Goal: Transaction & Acquisition: Purchase product/service

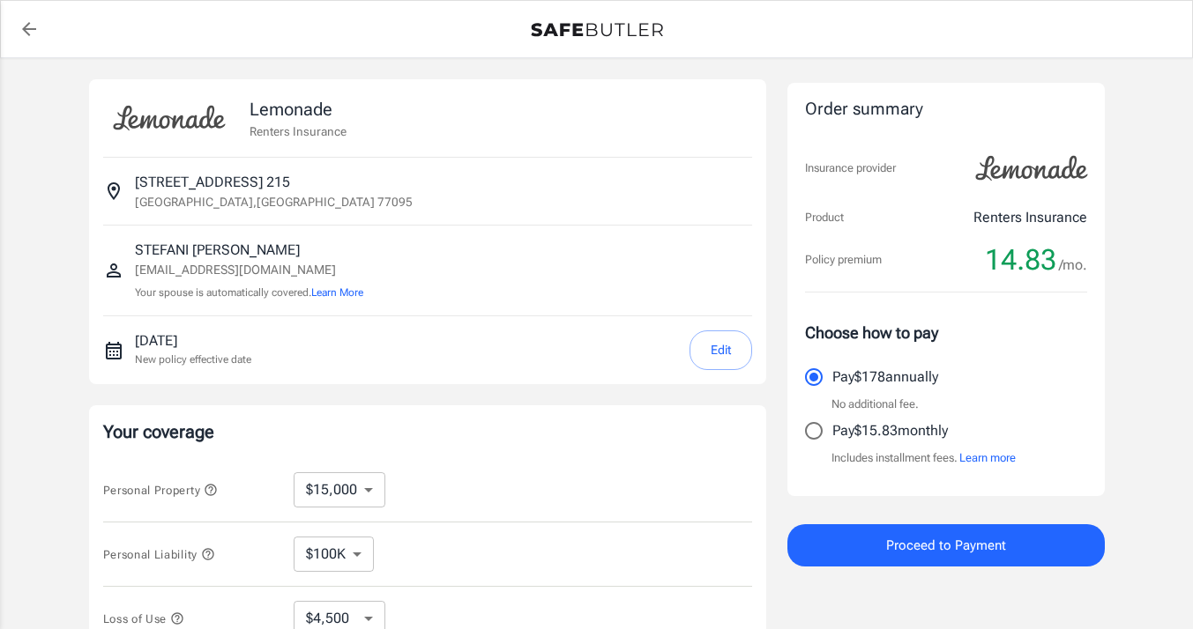
select select "15000"
select select "500"
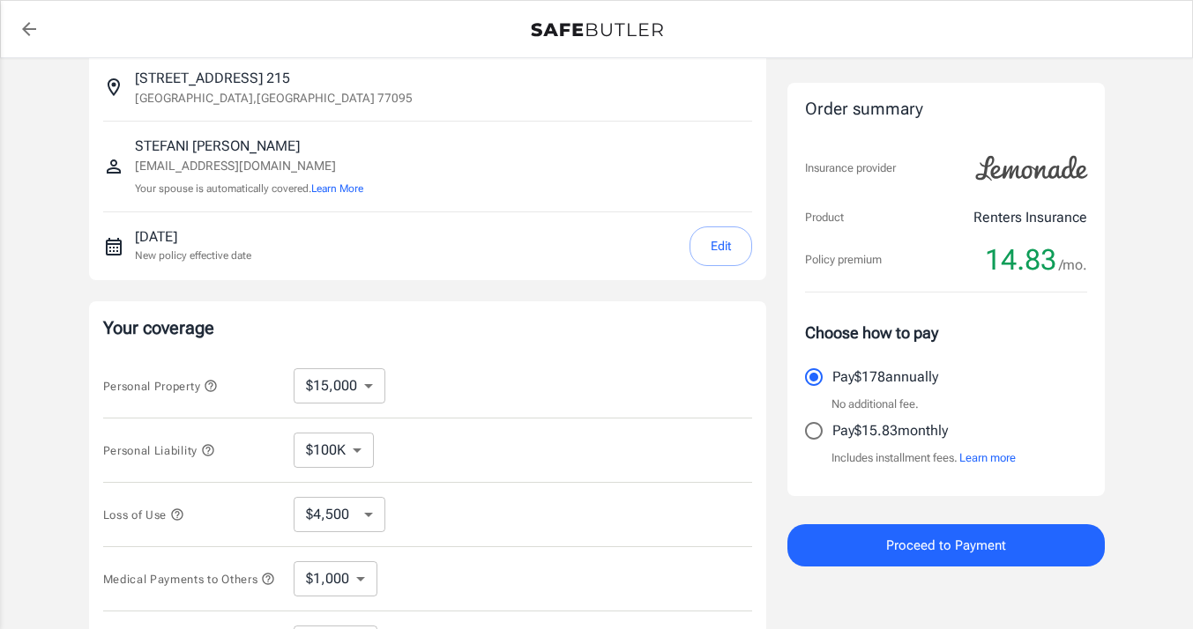
scroll to position [109, 0]
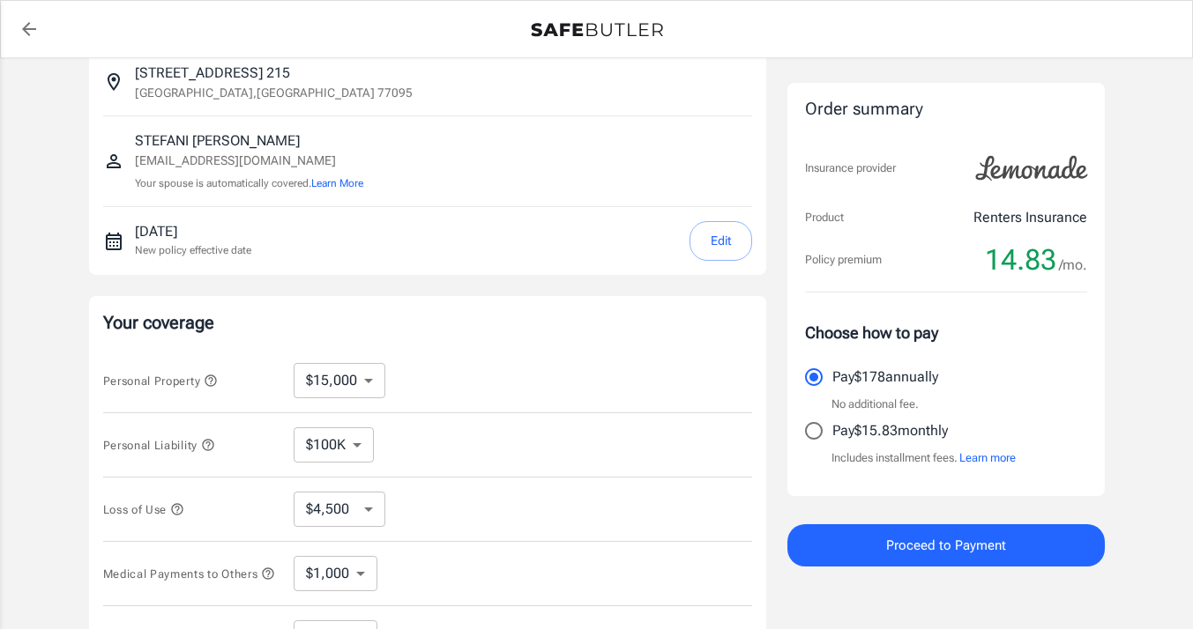
click at [821, 425] on input "Pay $15.83 monthly" at bounding box center [813, 431] width 37 height 37
radio input "true"
click at [703, 233] on button "Edit" at bounding box center [720, 241] width 63 height 40
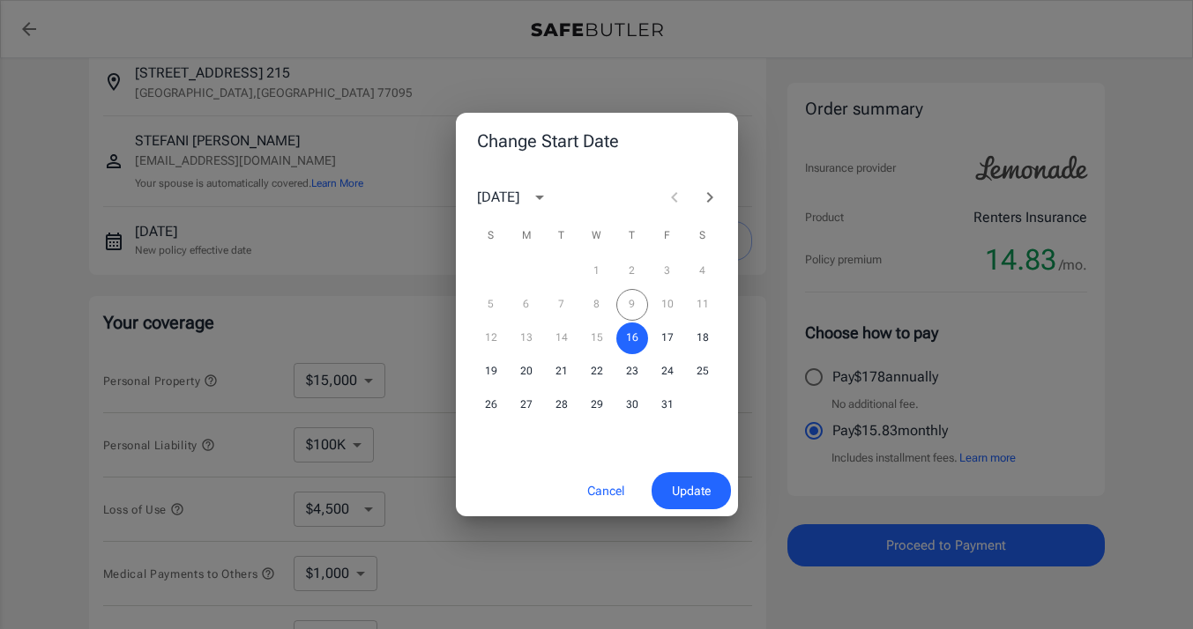
click at [635, 305] on div "5 6 7 8 9 10 11" at bounding box center [597, 305] width 282 height 32
click at [635, 331] on button "16" at bounding box center [632, 339] width 32 height 32
click at [704, 488] on span "Update" at bounding box center [691, 491] width 39 height 22
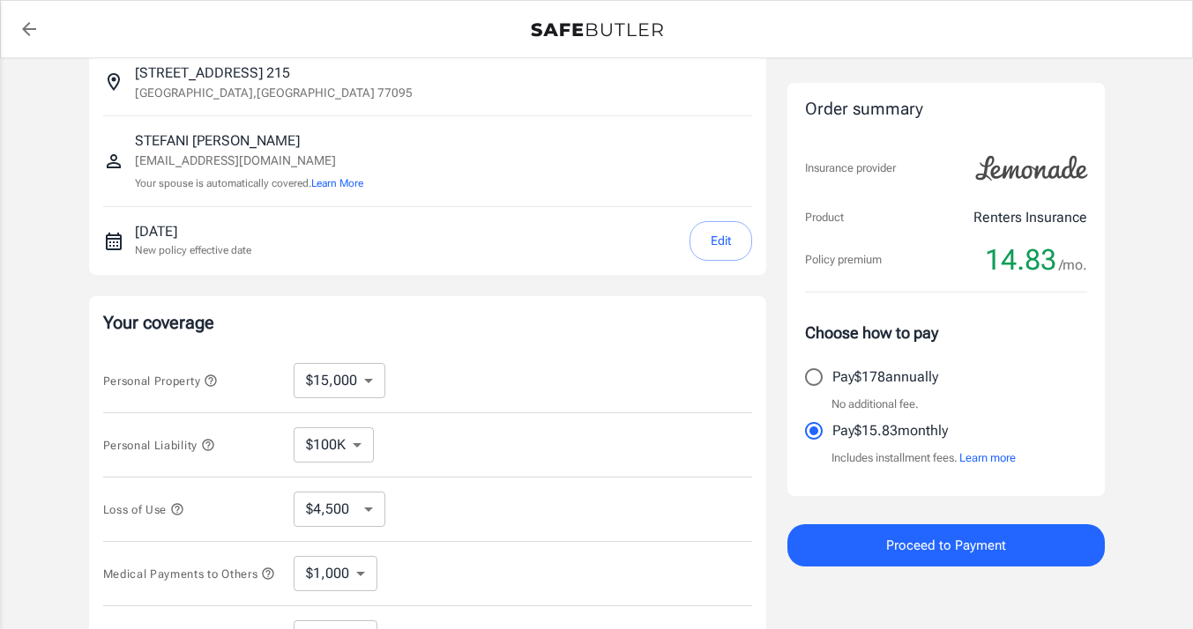
scroll to position [166, 0]
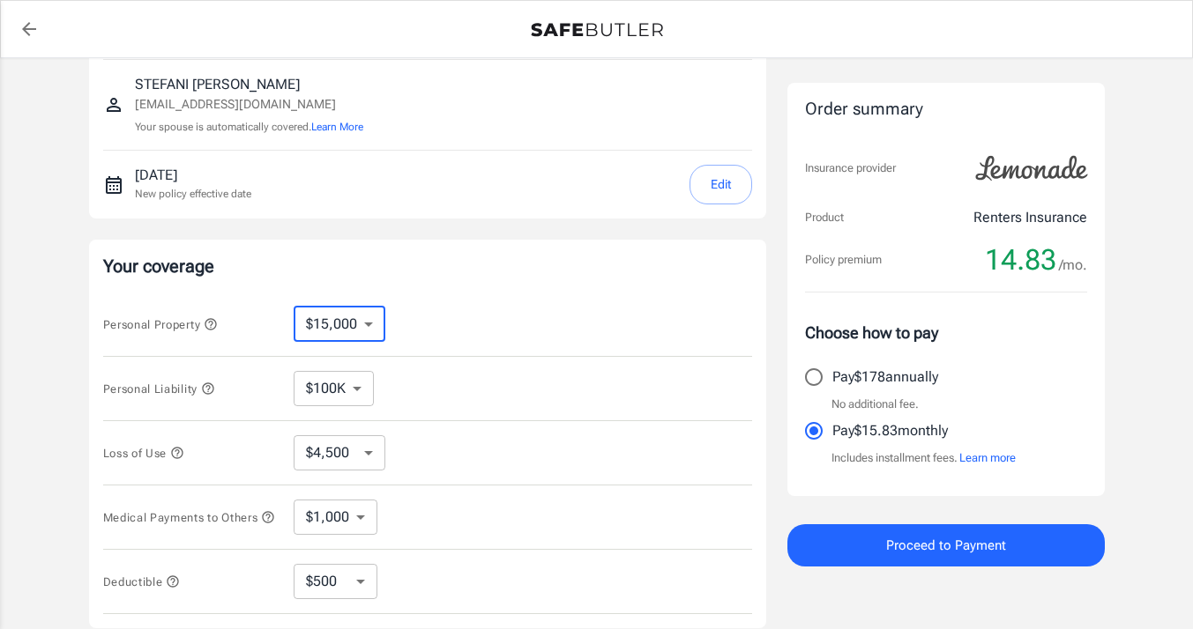
select select "100000"
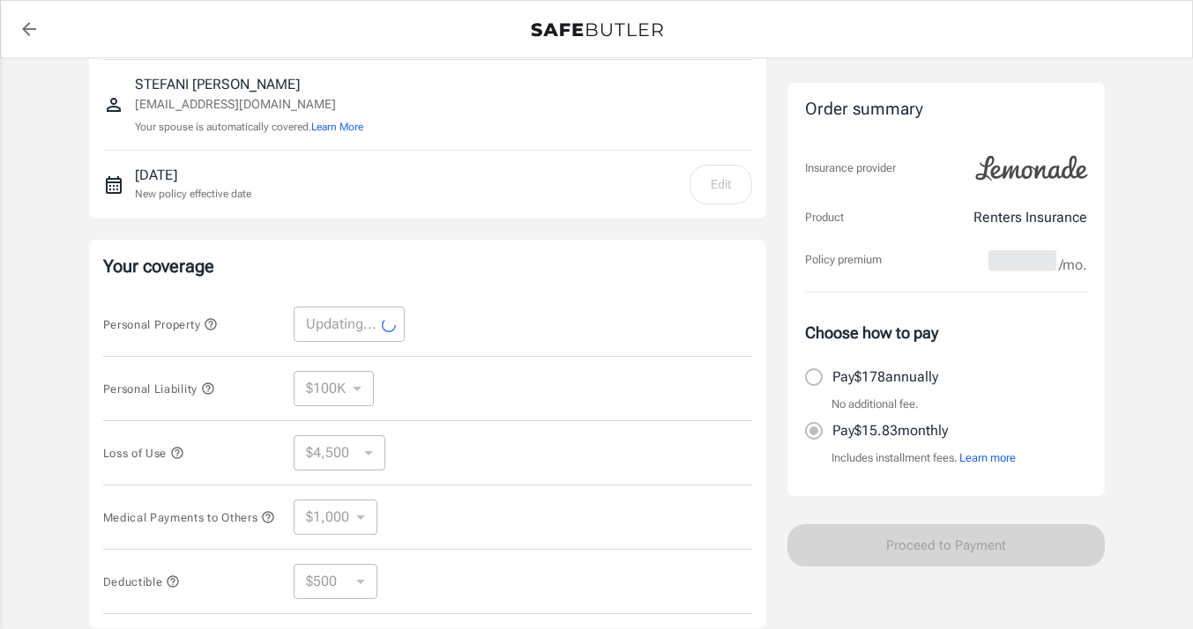
select select "100000"
select select "30000"
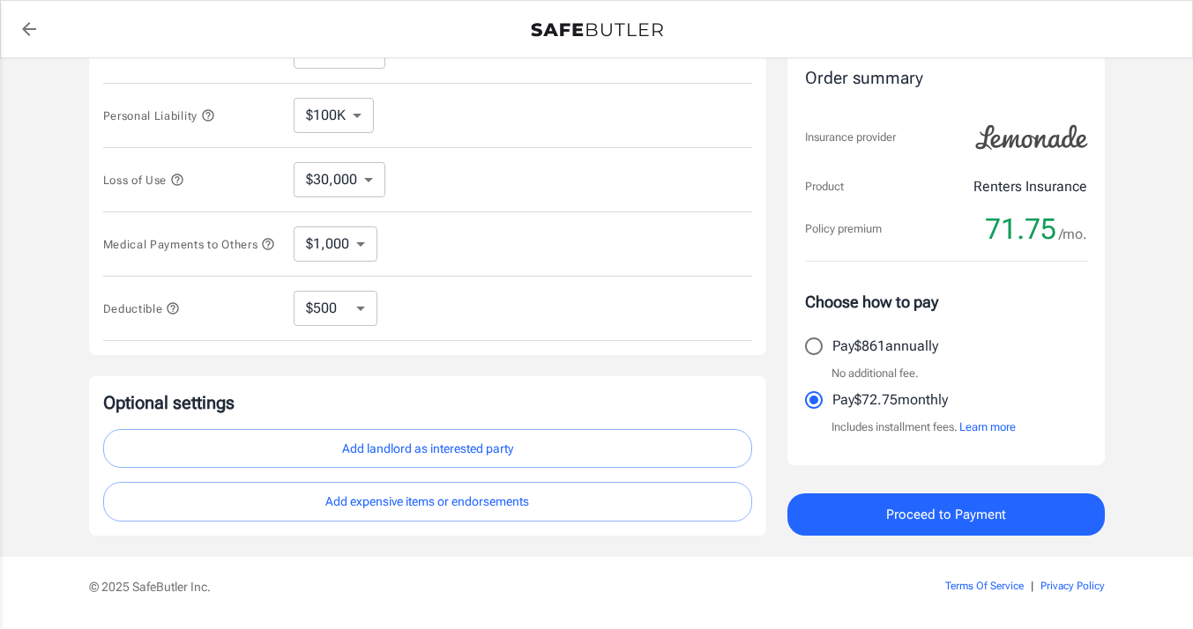
scroll to position [452, 0]
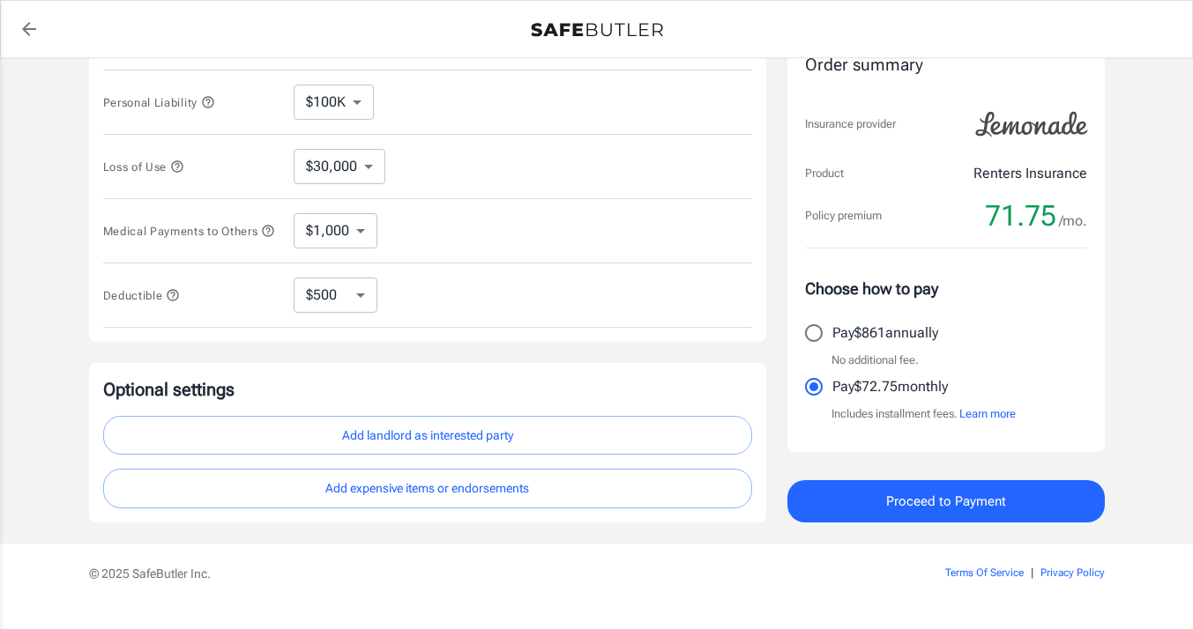
click at [444, 443] on button "Add landlord as interested party" at bounding box center [427, 436] width 649 height 40
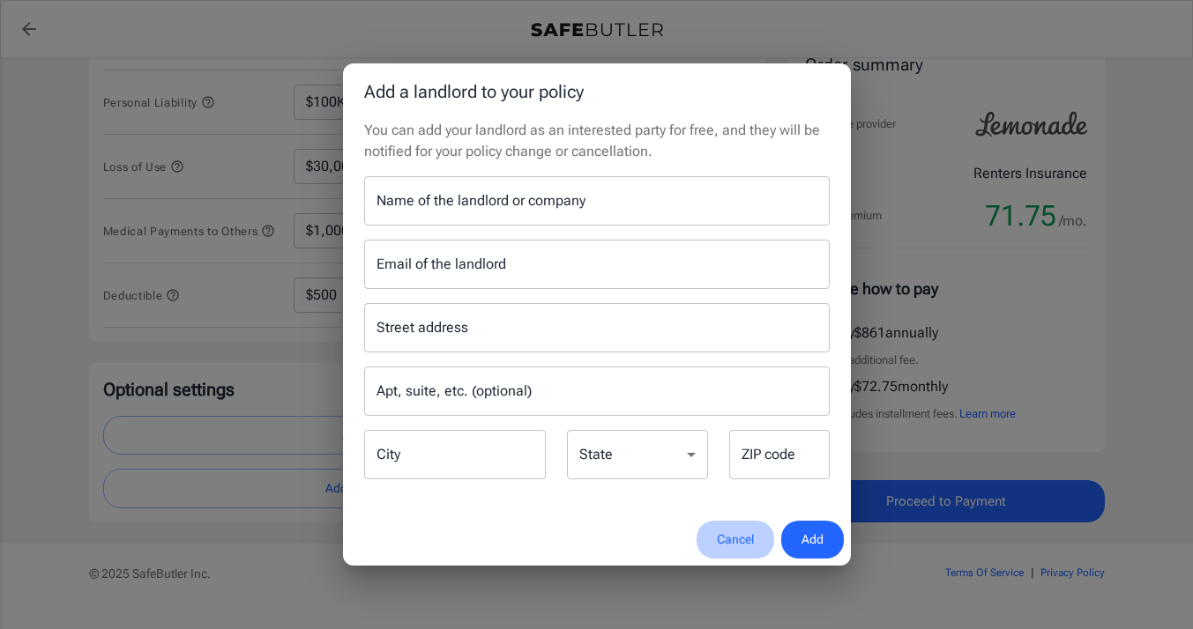
click at [729, 541] on button "Cancel" at bounding box center [735, 540] width 78 height 38
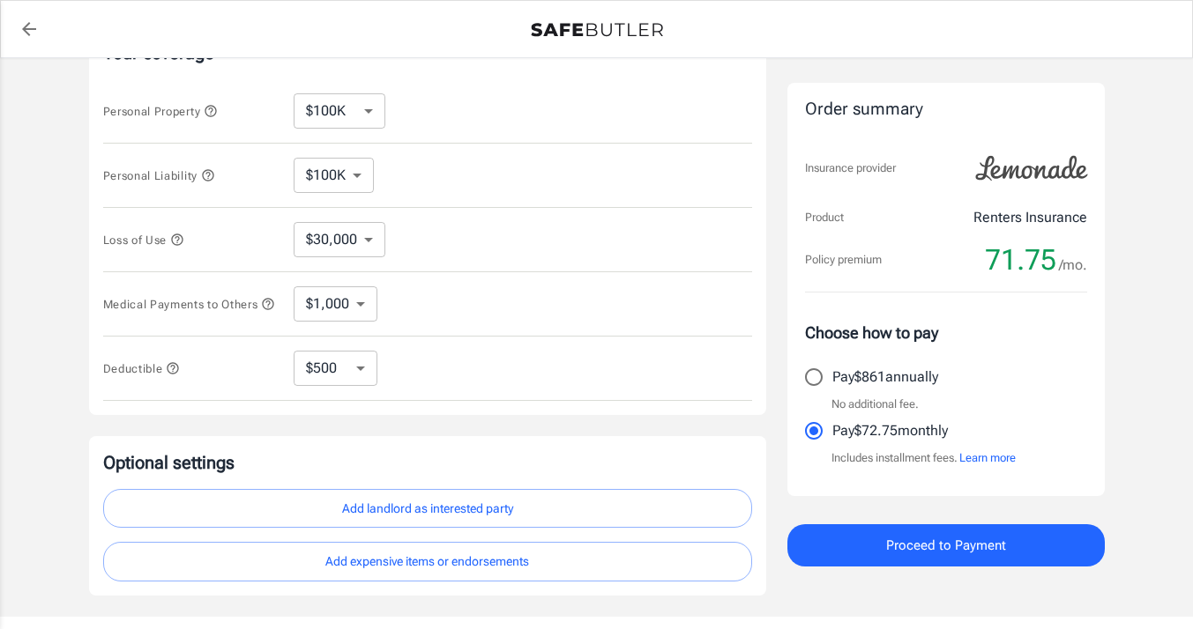
scroll to position [372, 0]
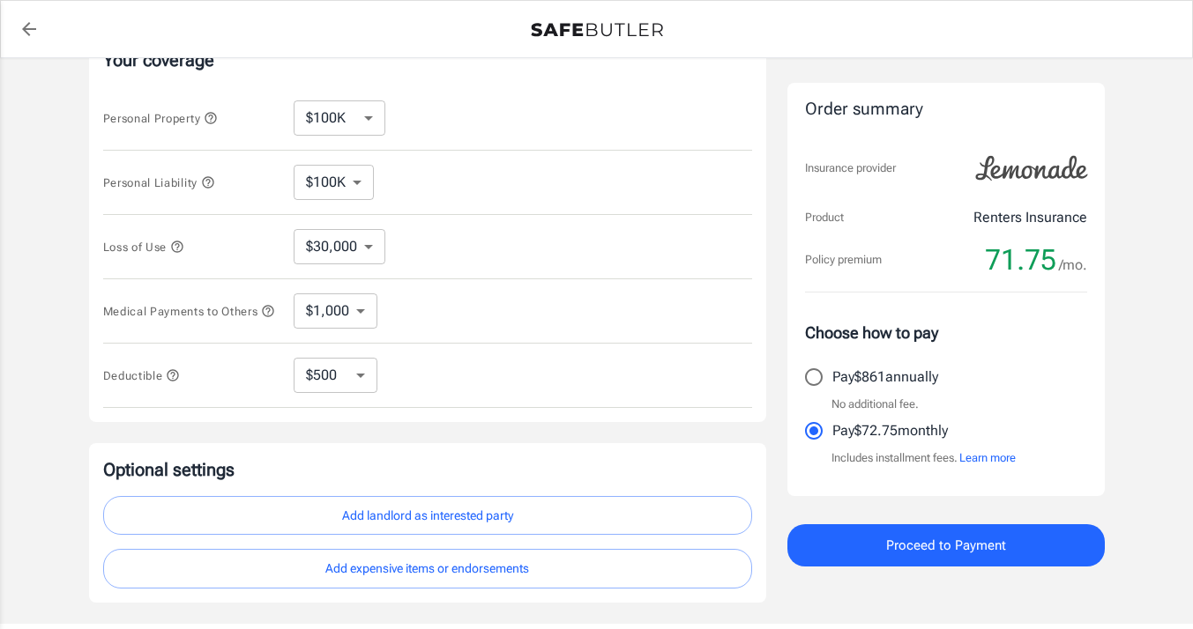
click at [851, 549] on button "Proceed to Payment" at bounding box center [945, 545] width 317 height 42
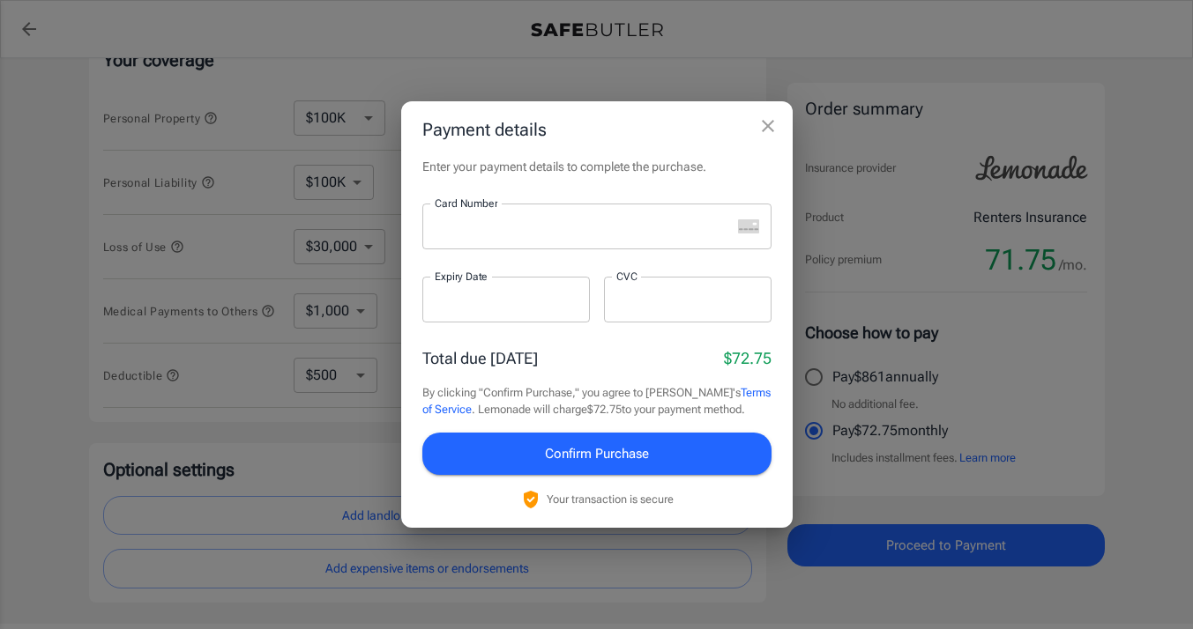
click at [440, 215] on div at bounding box center [576, 227] width 309 height 46
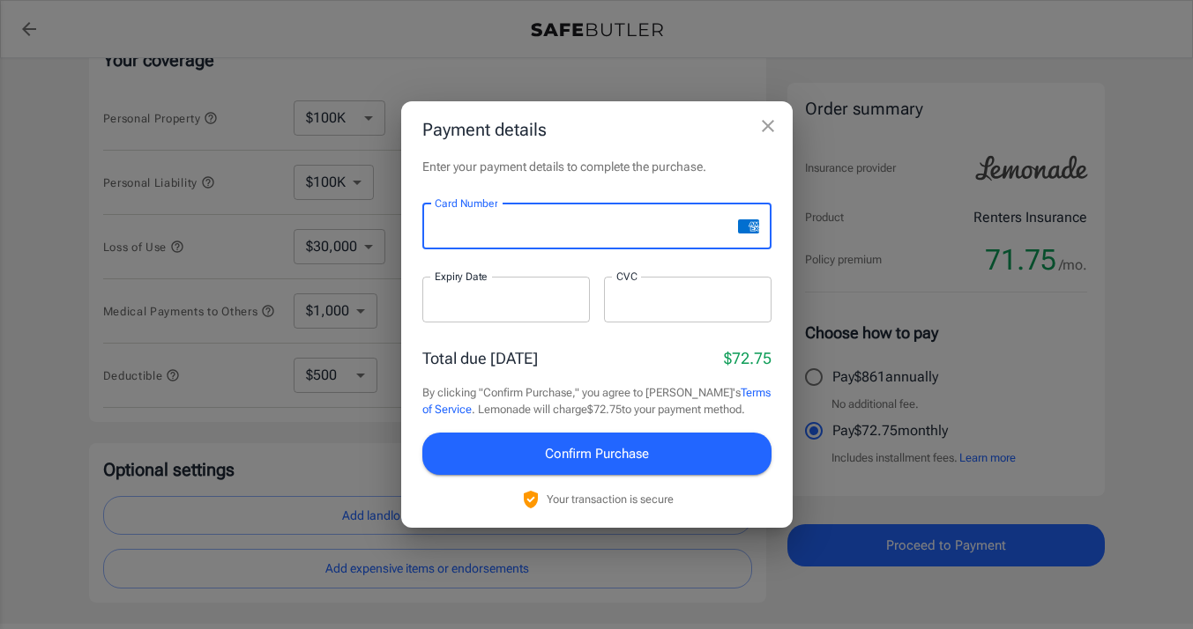
click at [429, 306] on div at bounding box center [505, 300] width 167 height 46
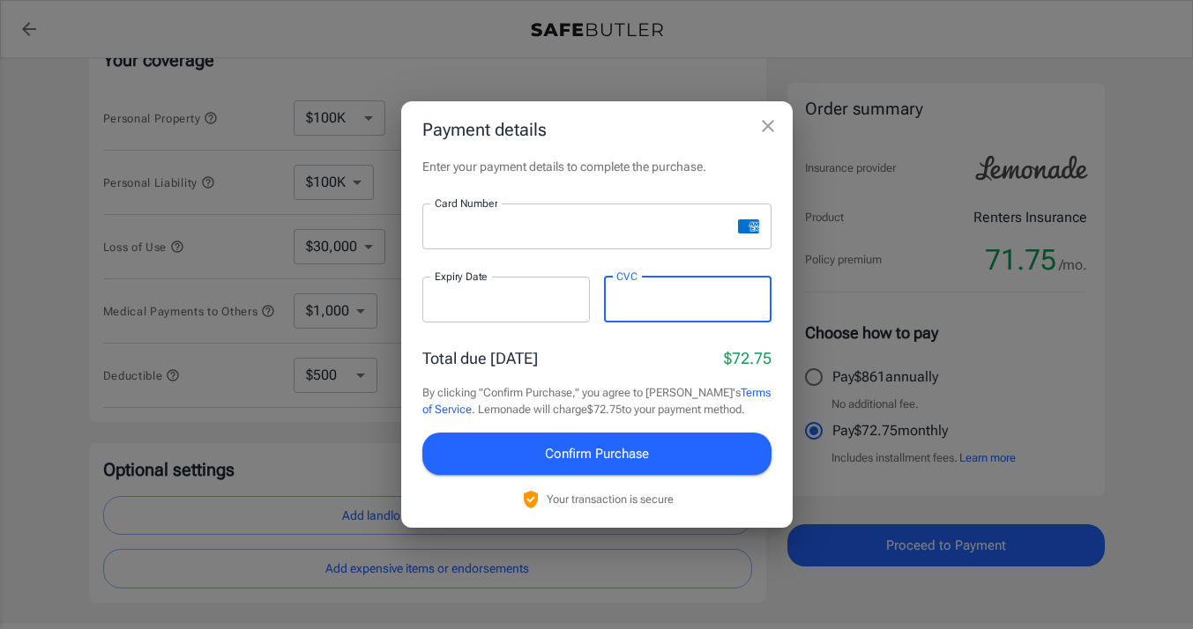
click at [586, 440] on button "Confirm Purchase" at bounding box center [596, 454] width 349 height 42
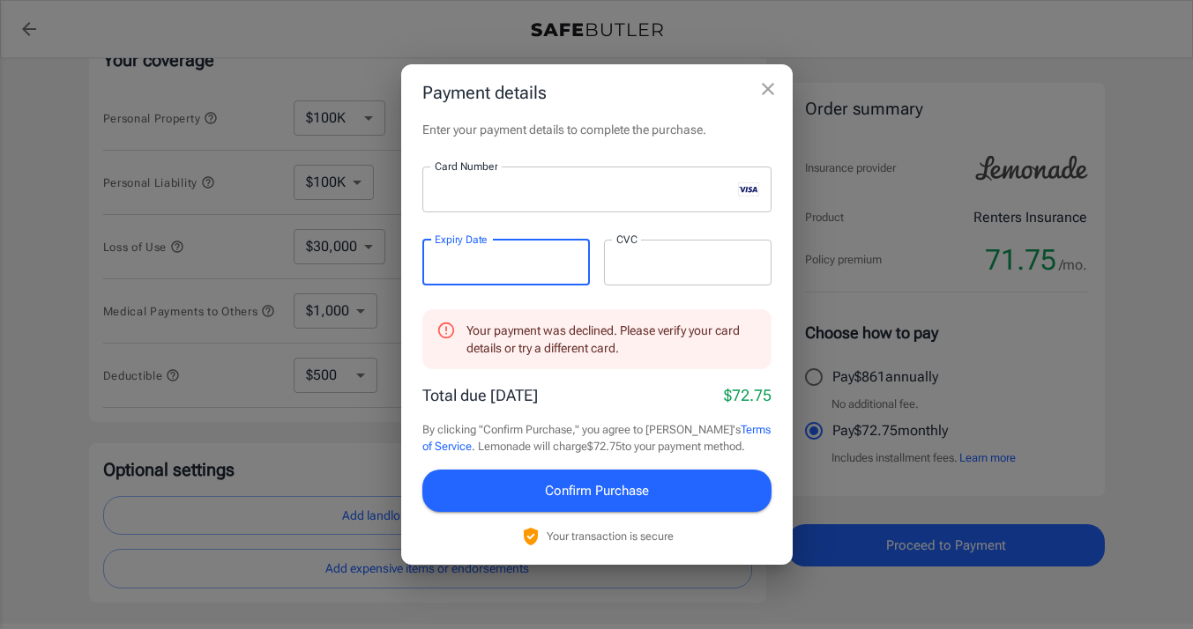
click at [585, 487] on span "Confirm Purchase" at bounding box center [597, 490] width 104 height 23
click at [492, 180] on div at bounding box center [576, 190] width 309 height 46
click at [641, 279] on div at bounding box center [687, 263] width 167 height 46
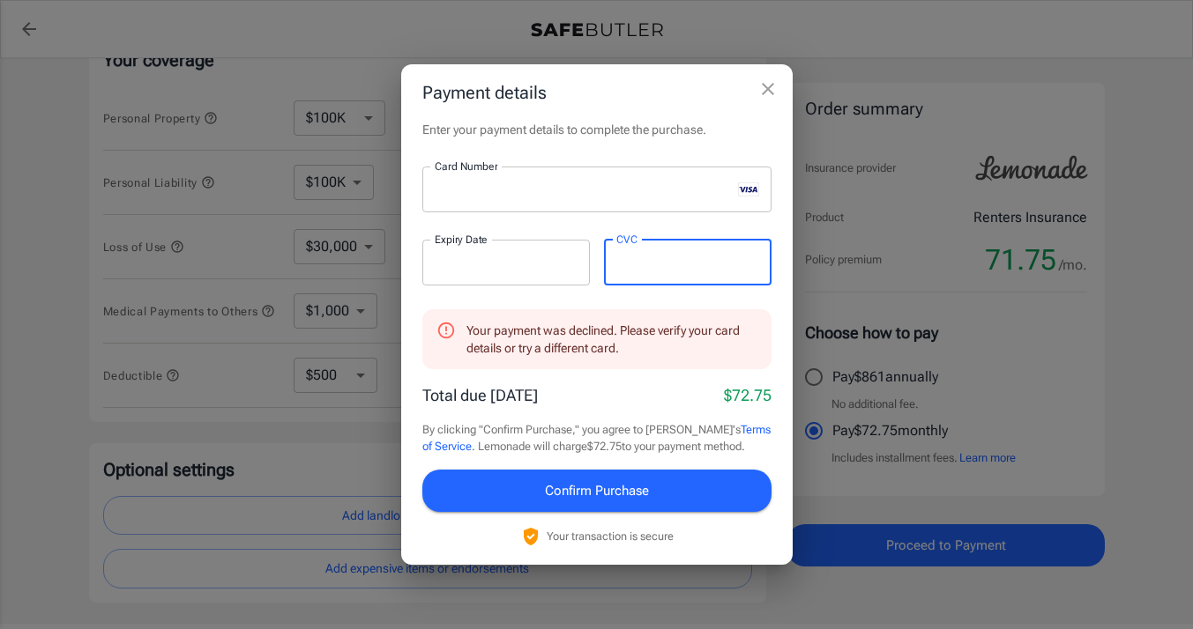
click at [600, 481] on span "Confirm Purchase" at bounding box center [597, 490] width 104 height 23
click at [560, 248] on div at bounding box center [505, 263] width 167 height 46
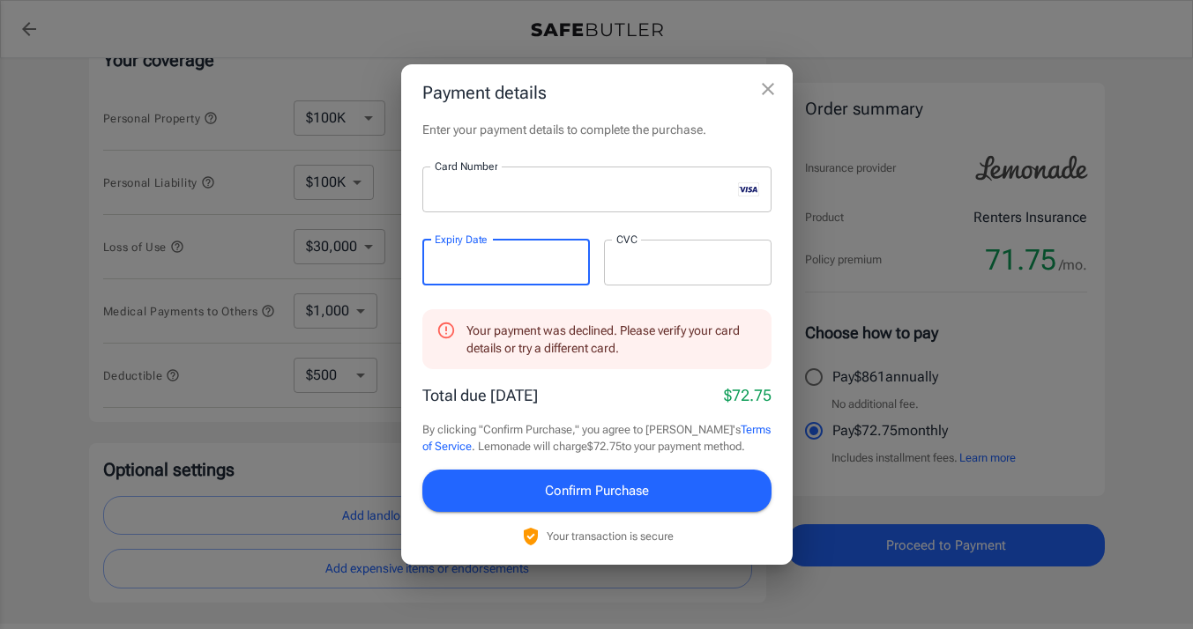
click at [560, 248] on div at bounding box center [505, 263] width 167 height 46
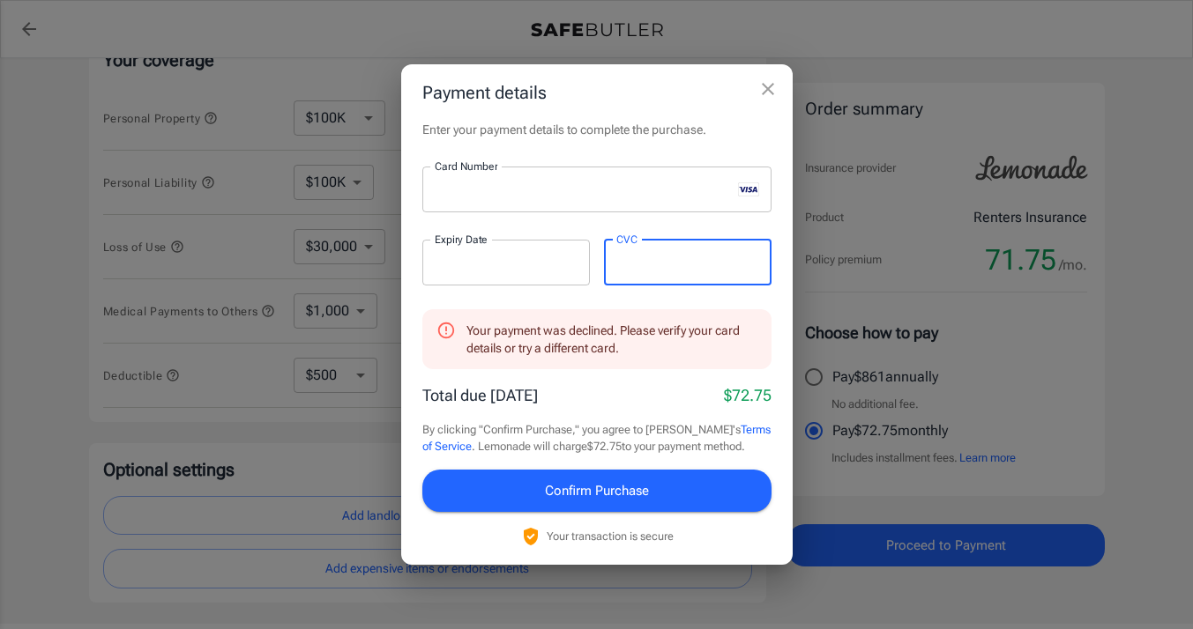
click at [618, 491] on span "Confirm Purchase" at bounding box center [597, 490] width 104 height 23
click at [601, 475] on button "Confirm Purchase" at bounding box center [596, 491] width 349 height 42
click at [487, 272] on div at bounding box center [505, 263] width 167 height 46
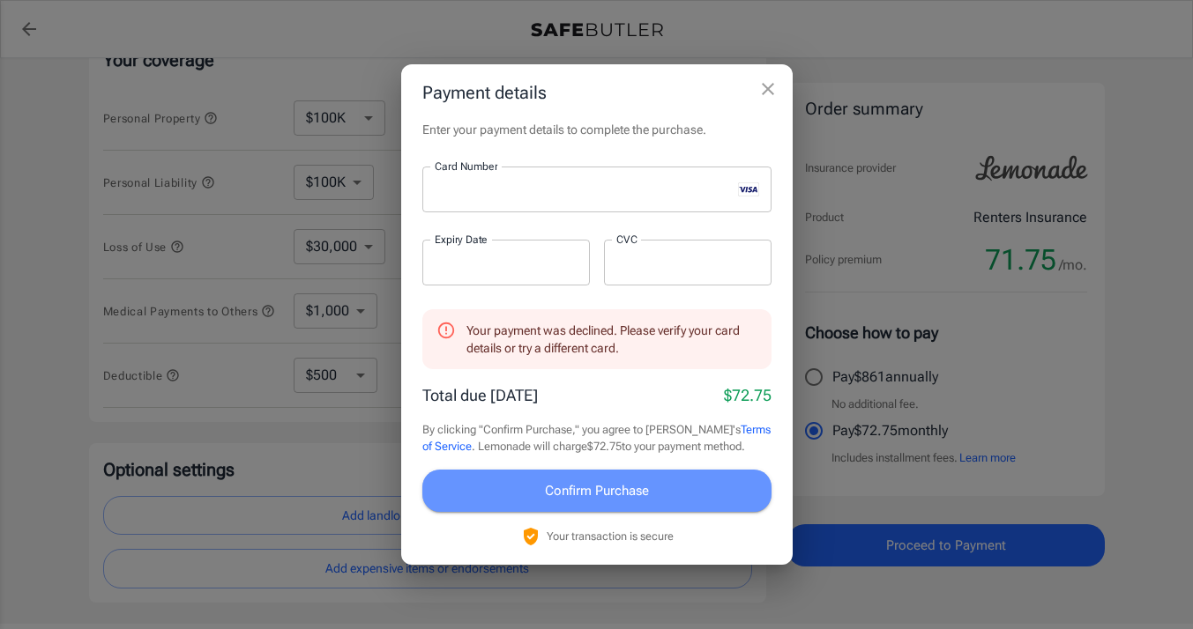
click at [537, 482] on button "Confirm Purchase" at bounding box center [596, 491] width 349 height 42
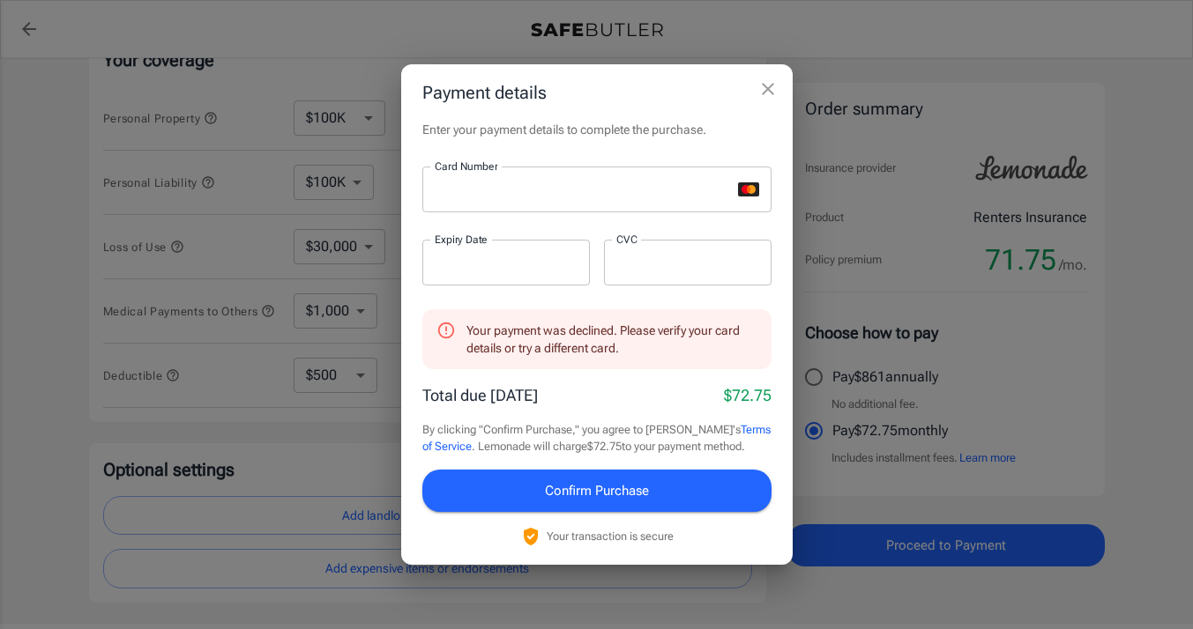
click at [506, 251] on div at bounding box center [505, 263] width 167 height 46
click at [522, 500] on button "Confirm Purchase" at bounding box center [596, 491] width 349 height 42
click at [452, 205] on div at bounding box center [576, 190] width 309 height 46
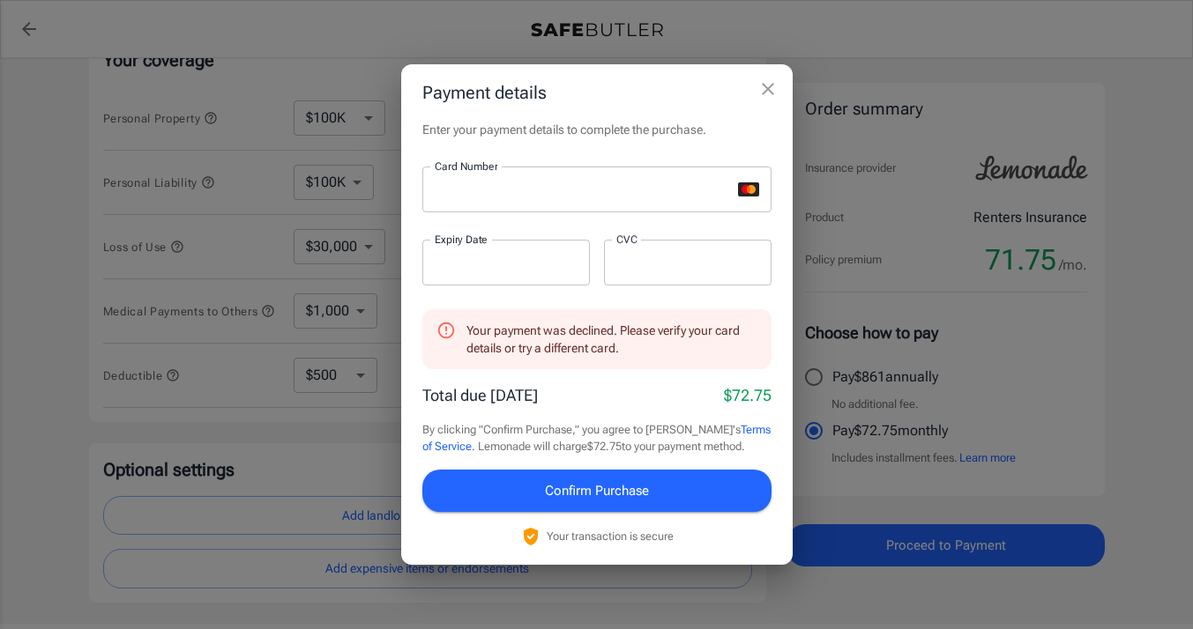
click at [452, 205] on div at bounding box center [576, 190] width 309 height 46
click at [613, 261] on div at bounding box center [687, 263] width 167 height 46
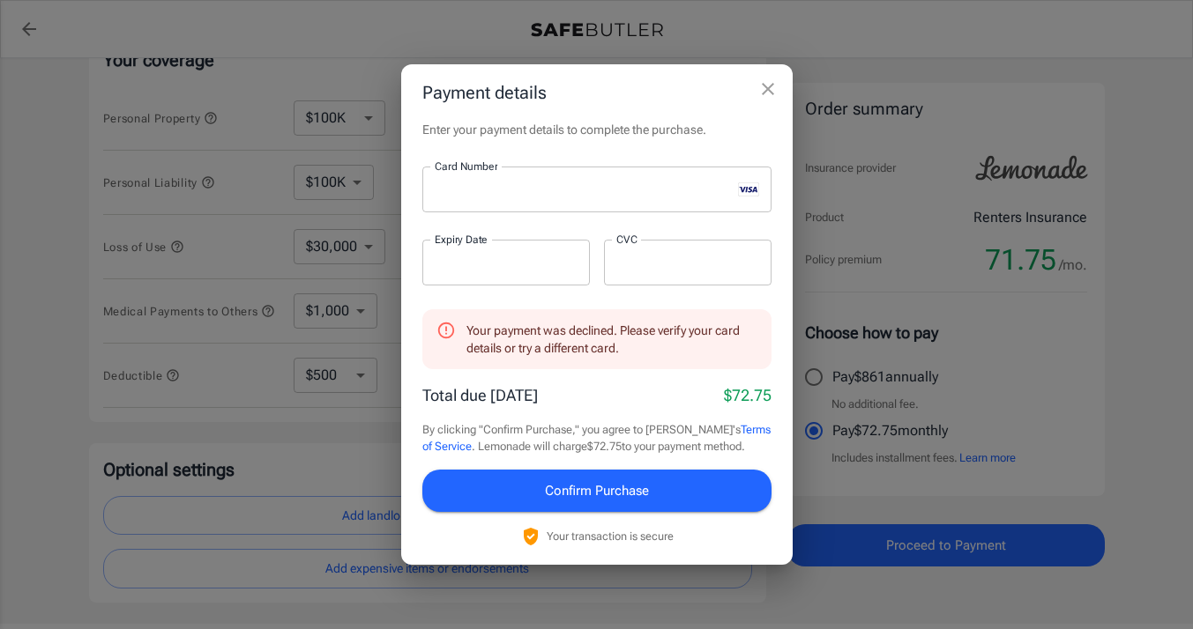
click at [613, 261] on div at bounding box center [687, 263] width 167 height 46
click at [652, 249] on div at bounding box center [687, 263] width 167 height 46
click at [628, 471] on button "Confirm Purchase" at bounding box center [596, 491] width 349 height 42
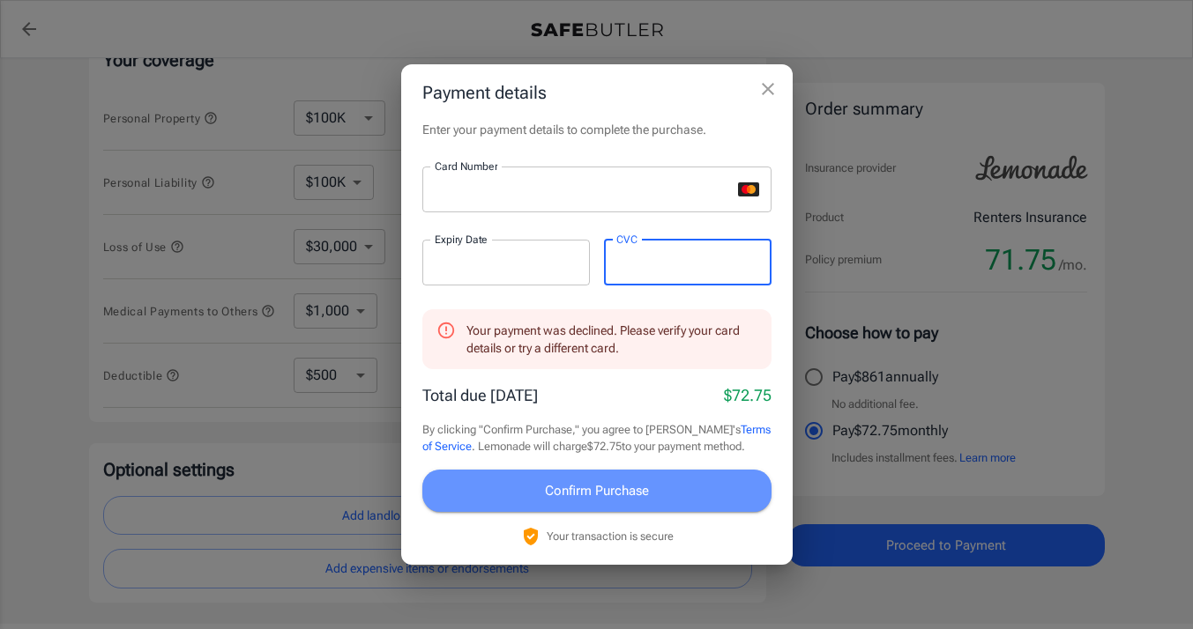
click at [628, 498] on span "Confirm Purchase" at bounding box center [597, 490] width 104 height 23
click at [589, 488] on span "Confirm Purchase" at bounding box center [597, 490] width 104 height 23
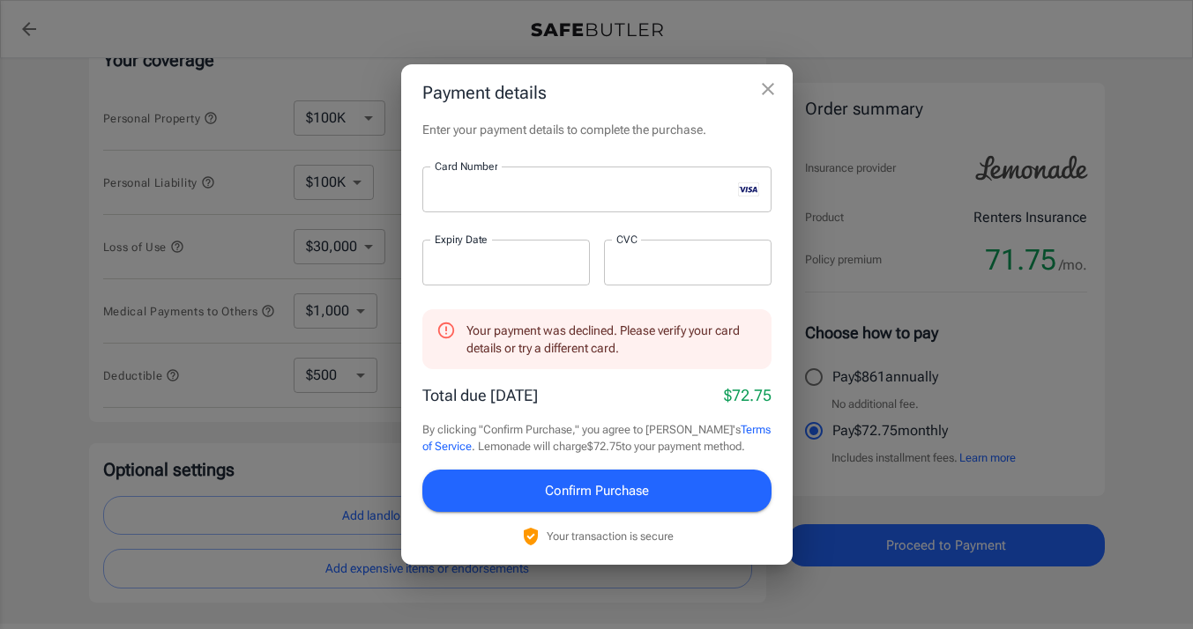
click at [496, 205] on div at bounding box center [576, 190] width 309 height 46
click at [478, 250] on div at bounding box center [505, 263] width 167 height 46
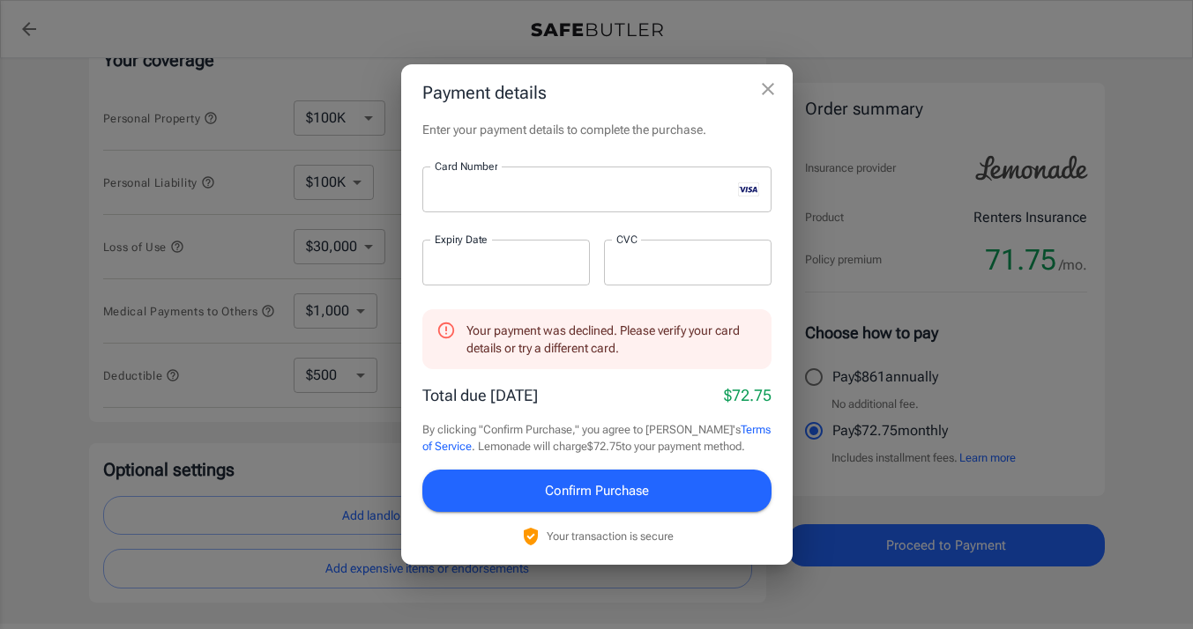
click at [478, 250] on div at bounding box center [505, 263] width 167 height 46
click at [514, 503] on button "Confirm Purchase" at bounding box center [596, 491] width 349 height 42
